Goal: Task Accomplishment & Management: Complete application form

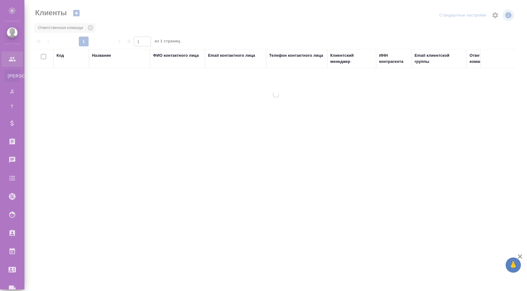
select select "RU"
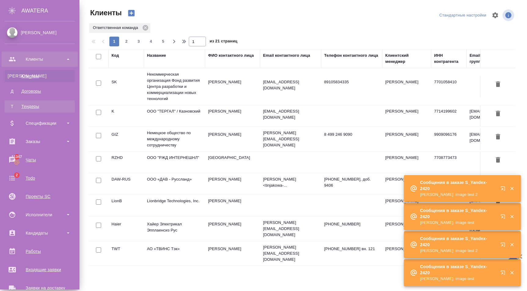
click at [39, 103] on link "Т Тендеры" at bounding box center [40, 106] width 70 height 12
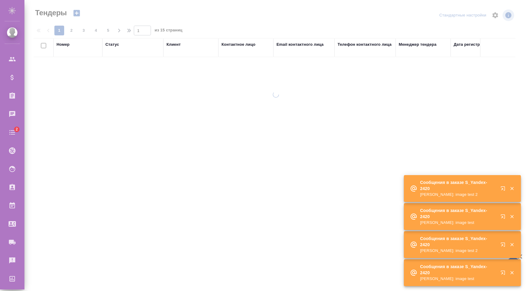
click at [75, 14] on icon "button" at bounding box center [76, 13] width 6 height 6
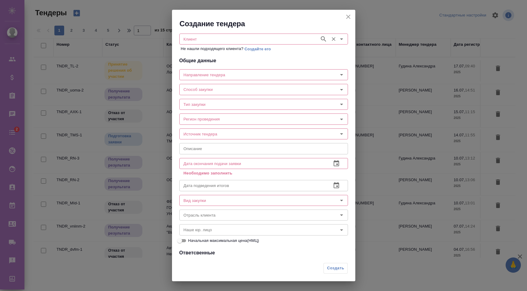
click at [195, 34] on div "Клиент" at bounding box center [263, 39] width 169 height 11
click at [195, 43] on div "Клиент" at bounding box center [263, 39] width 169 height 11
click at [320, 40] on icon "button" at bounding box center [323, 38] width 7 height 7
click at [233, 38] on input "Клиент" at bounding box center [248, 38] width 135 height 7
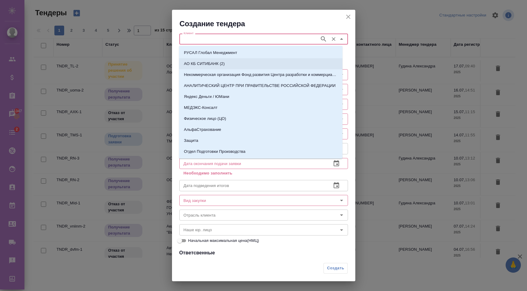
click at [216, 67] on li "АО КБ СИТИБАНК (2)" at bounding box center [260, 63] width 163 height 11
type input "АО КБ СИТИБАНК (2)"
type input "Банки"
type input "(Т2) ООО "Трактат24""
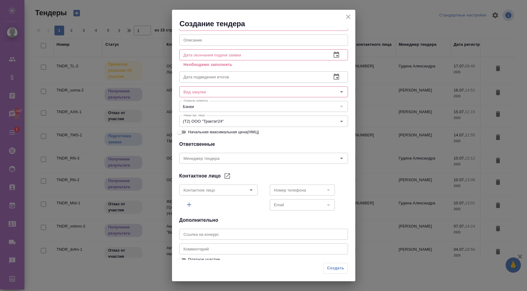
scroll to position [115, 0]
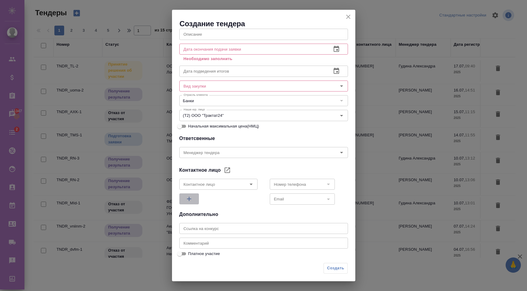
click at [187, 198] on icon "button" at bounding box center [188, 198] width 7 height 7
click at [226, 187] on input "Контактное лицо" at bounding box center [208, 183] width 54 height 7
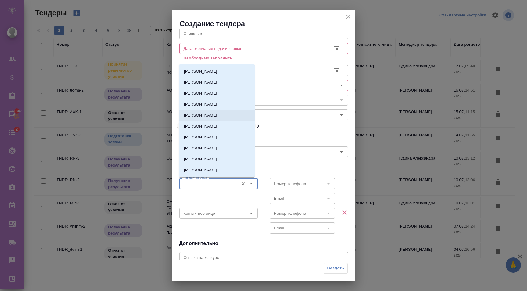
click at [203, 116] on p "[PERSON_NAME]" at bounding box center [200, 115] width 33 height 6
type input "[PERSON_NAME]"
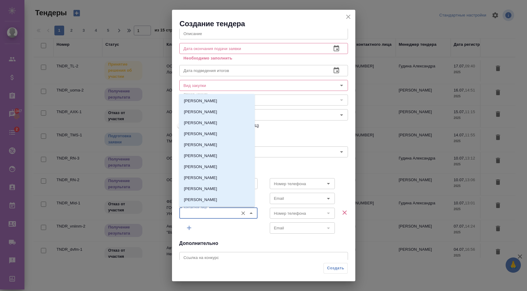
click at [219, 215] on input "Контактное лицо" at bounding box center [208, 213] width 54 height 7
click at [214, 184] on li "[PERSON_NAME]" at bounding box center [217, 188] width 76 height 11
type input "[PERSON_NAME]"
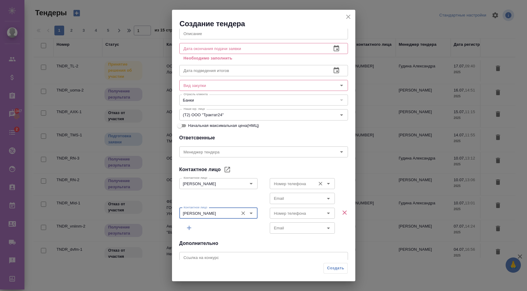
click at [295, 181] on input "Номер телефона" at bounding box center [291, 183] width 41 height 7
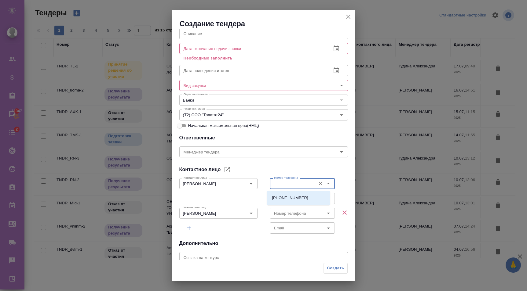
click at [286, 193] on div "[PHONE_NUMBER]" at bounding box center [298, 198] width 63 height 14
click at [287, 195] on p "[PHONE_NUMBER]" at bounding box center [290, 198] width 36 height 6
type input "[PHONE_NUMBER]"
click at [288, 201] on input "Email" at bounding box center [291, 198] width 41 height 7
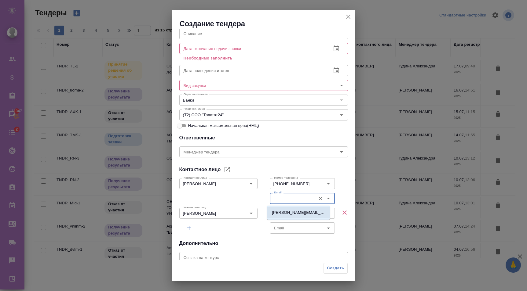
click at [284, 213] on p "[PERSON_NAME][EMAIL_ADDRESS][DOMAIN_NAME]" at bounding box center [298, 213] width 53 height 6
type input "[PERSON_NAME][EMAIL_ADDRESS][DOMAIN_NAME]"
click at [286, 217] on input "Номер телефона" at bounding box center [291, 213] width 41 height 7
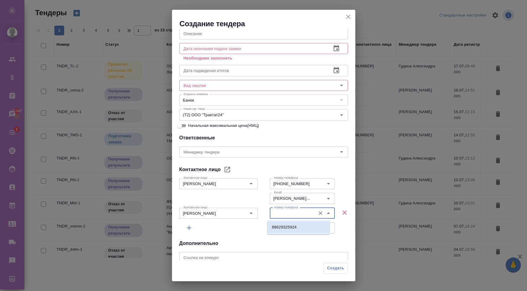
click at [285, 224] on p "89629325924" at bounding box center [284, 227] width 25 height 6
type input "89629325924"
click at [285, 229] on input "Email" at bounding box center [291, 227] width 41 height 7
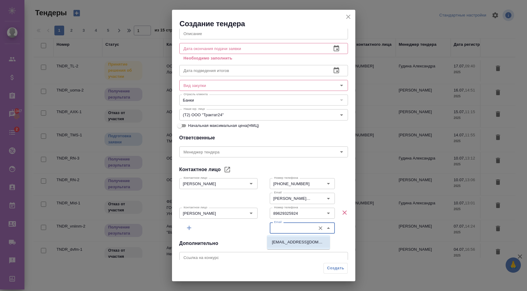
click at [283, 241] on p "[EMAIL_ADDRESS][DOMAIN_NAME]" at bounding box center [298, 242] width 53 height 6
type input "[EMAIL_ADDRESS][DOMAIN_NAME]"
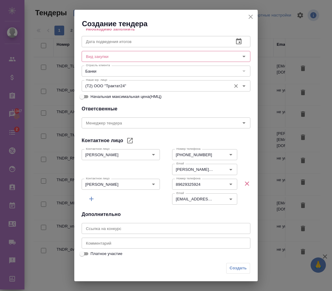
scroll to position [145, 0]
